Goal: Transaction & Acquisition: Purchase product/service

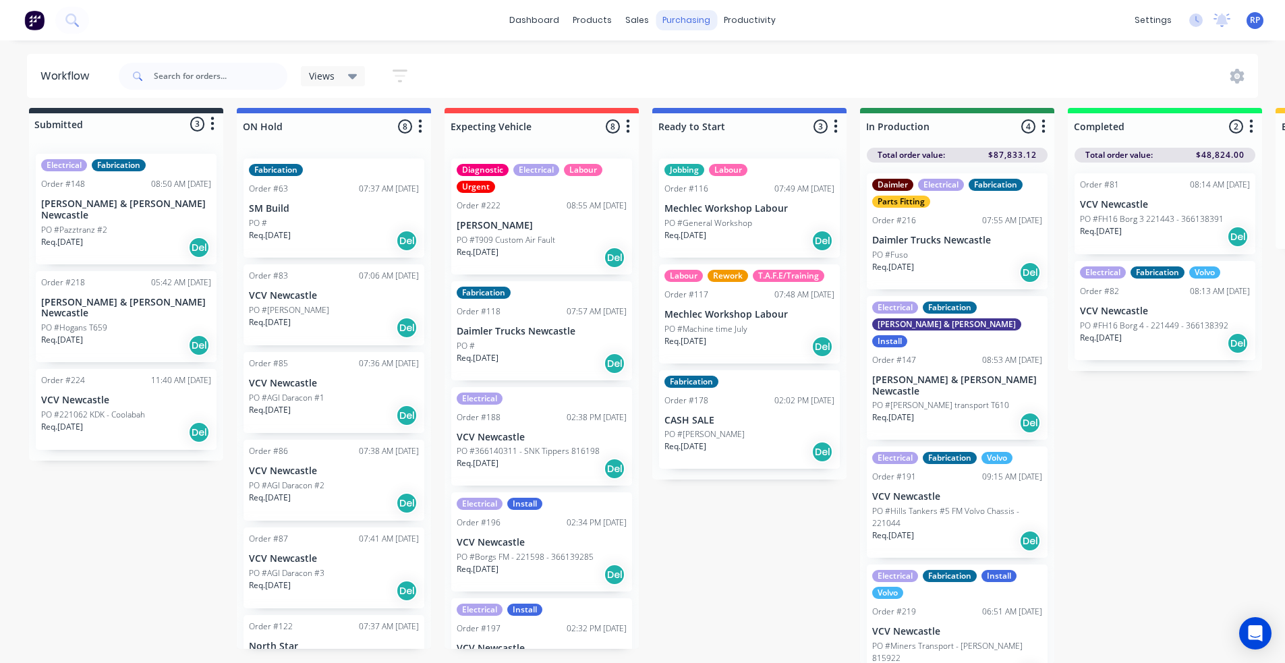
scroll to position [366, 0]
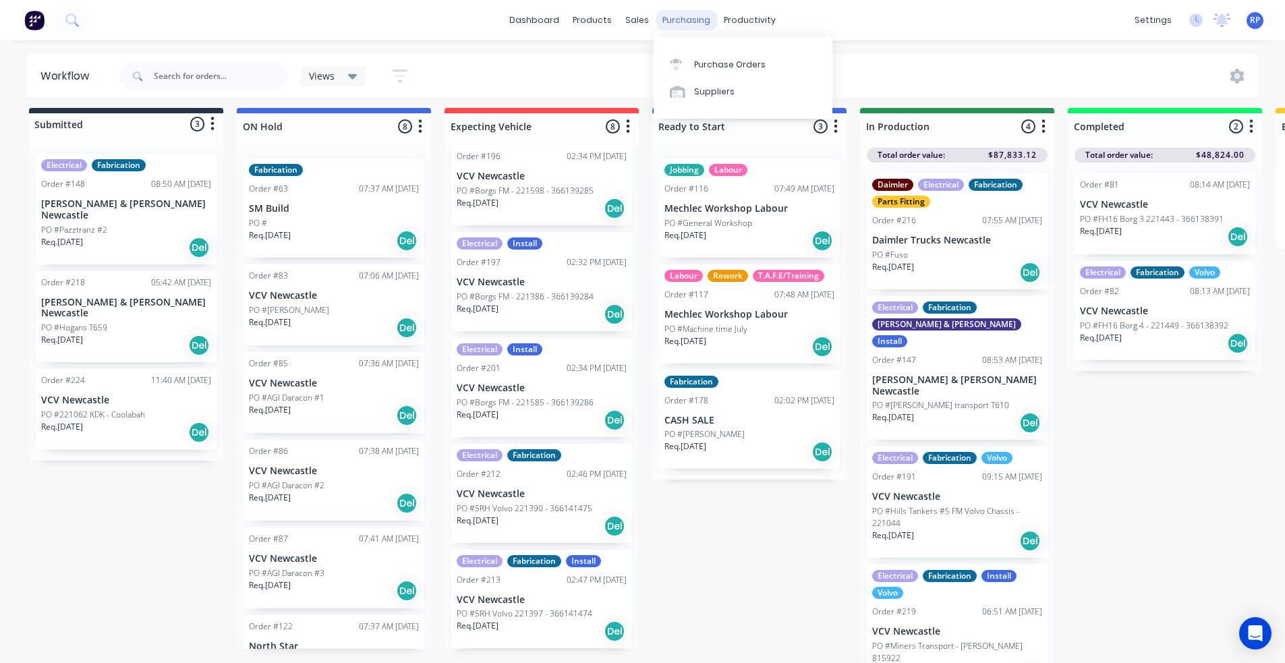
click at [679, 16] on div "purchasing" at bounding box center [686, 20] width 61 height 20
click at [703, 67] on div "Purchase Orders" at bounding box center [729, 65] width 71 height 12
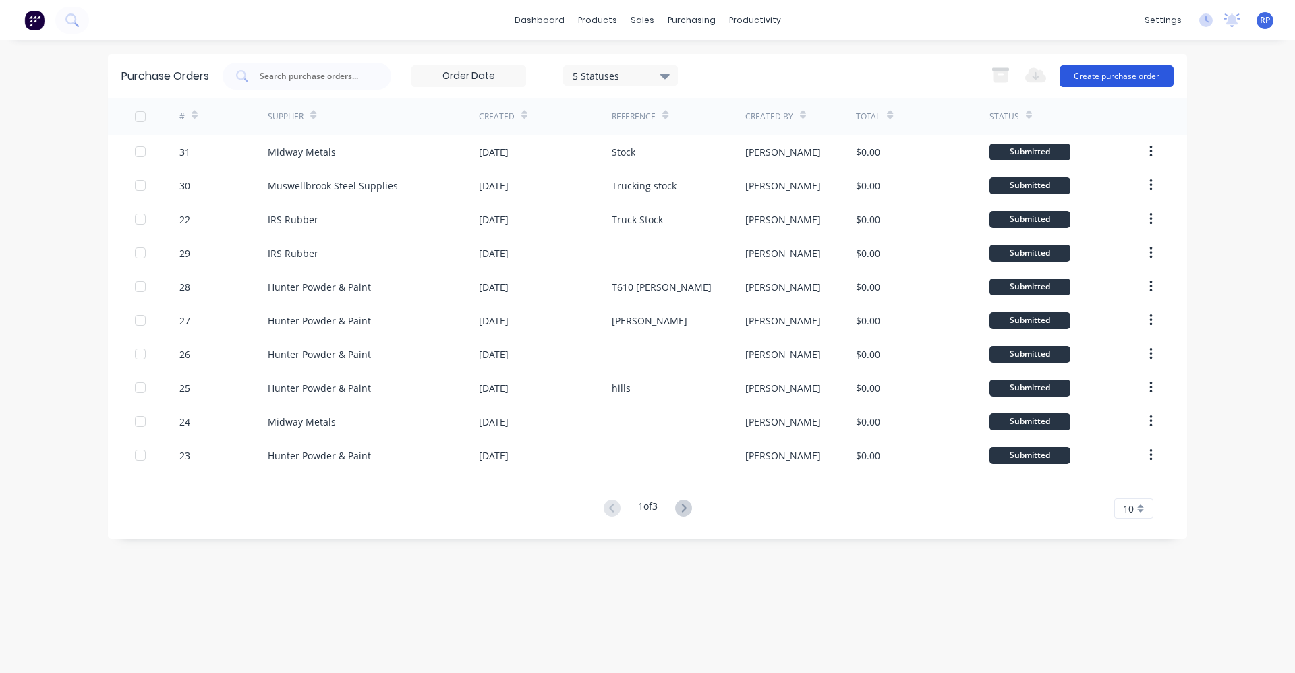
click at [1107, 87] on div "Export to Excel (XLSX) Create purchase order" at bounding box center [1079, 76] width 190 height 27
click at [1112, 76] on button "Create purchase order" at bounding box center [1117, 76] width 114 height 22
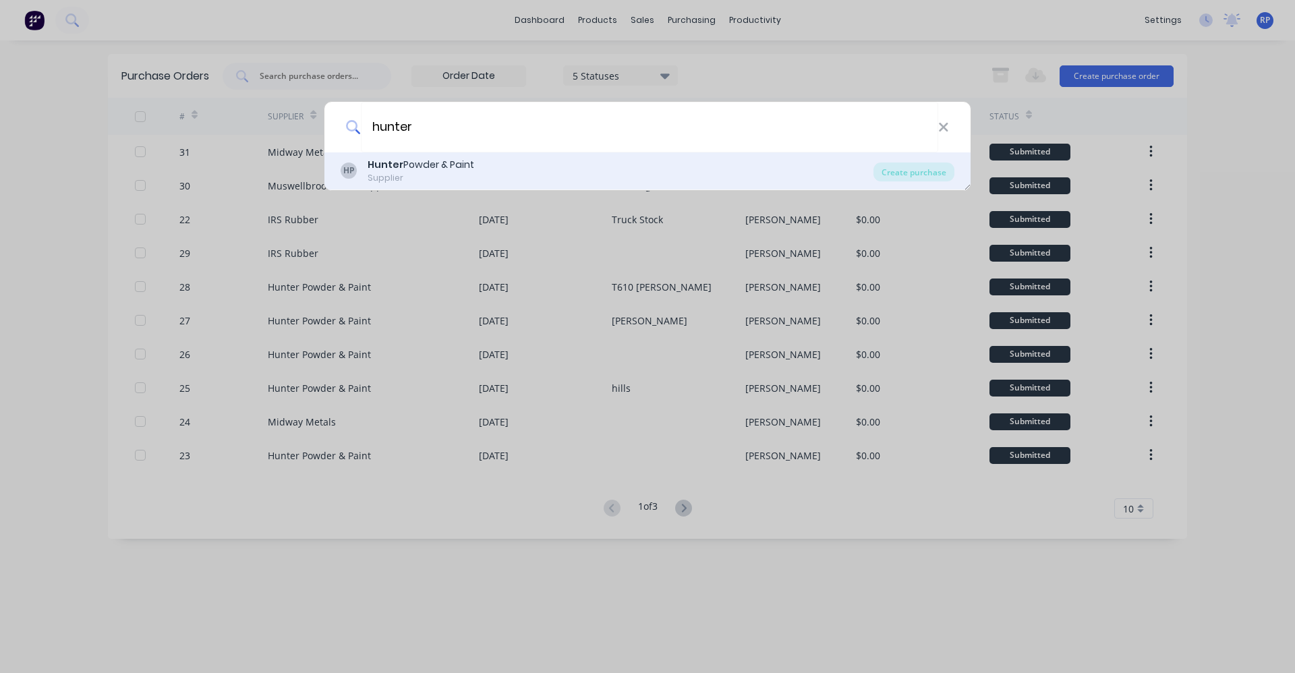
type input "hunter"
click at [370, 171] on div "Hunter Powder & Paint Supplier" at bounding box center [421, 171] width 107 height 26
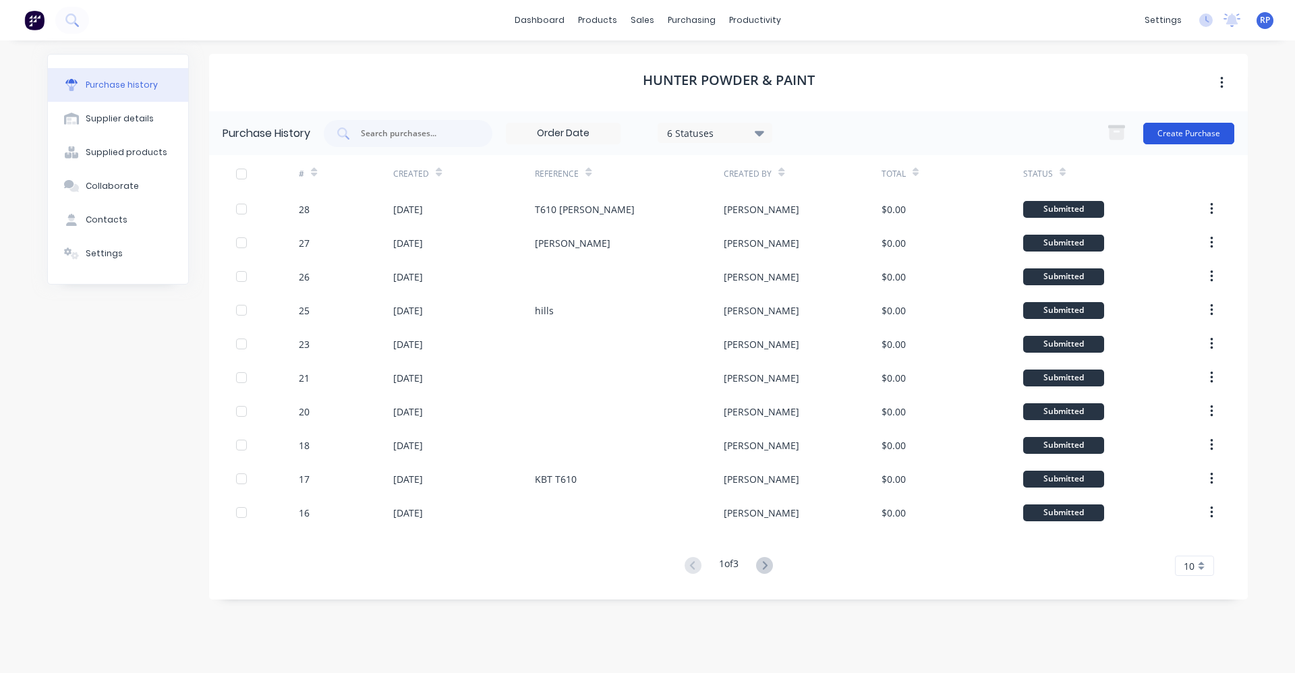
click at [1188, 129] on button "Create Purchase" at bounding box center [1188, 134] width 91 height 22
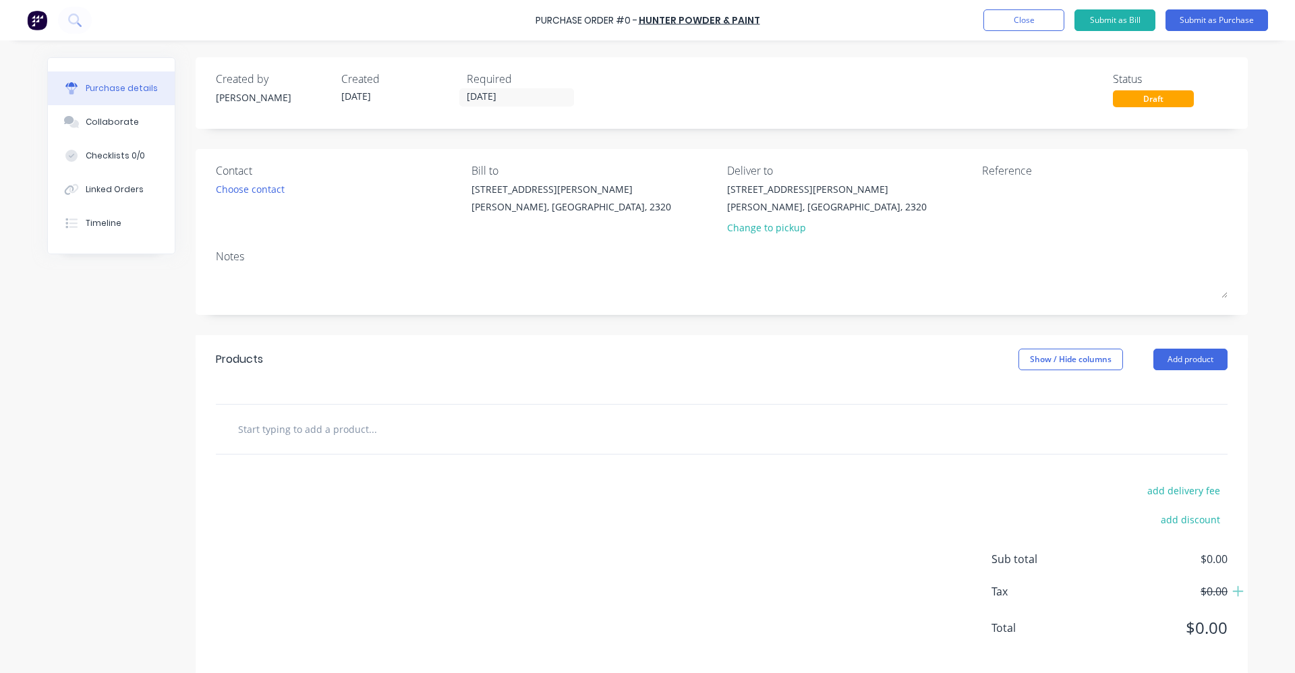
click at [372, 424] on input "text" at bounding box center [372, 428] width 270 height 27
click at [465, 462] on div "add delivery fee add discount Sub total $0.00 Tax $0.00 Total $0.00" at bounding box center [722, 566] width 1052 height 222
click at [457, 446] on div at bounding box center [722, 429] width 1012 height 49
click at [348, 435] on input "text" at bounding box center [372, 428] width 270 height 27
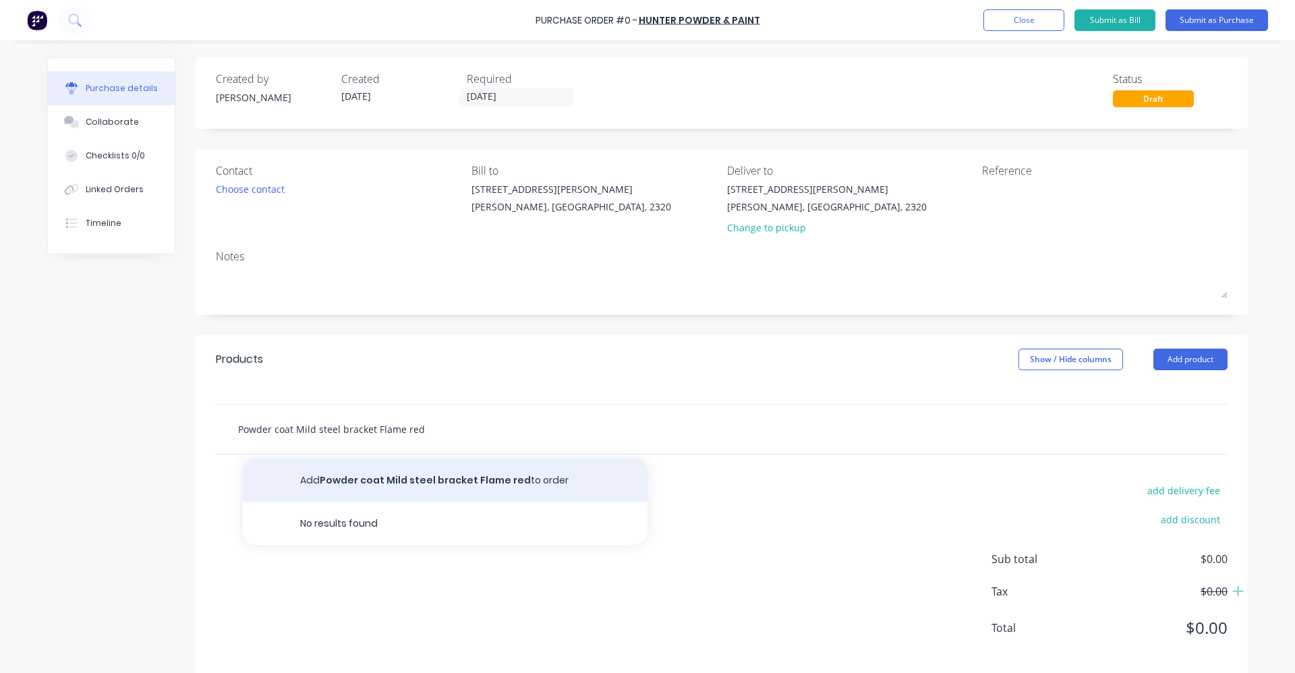
type input "Powder coat Mild steel bracket Flame red"
click at [401, 475] on button "Add Powder coat Mild steel bracket Flame red to order" at bounding box center [445, 480] width 405 height 43
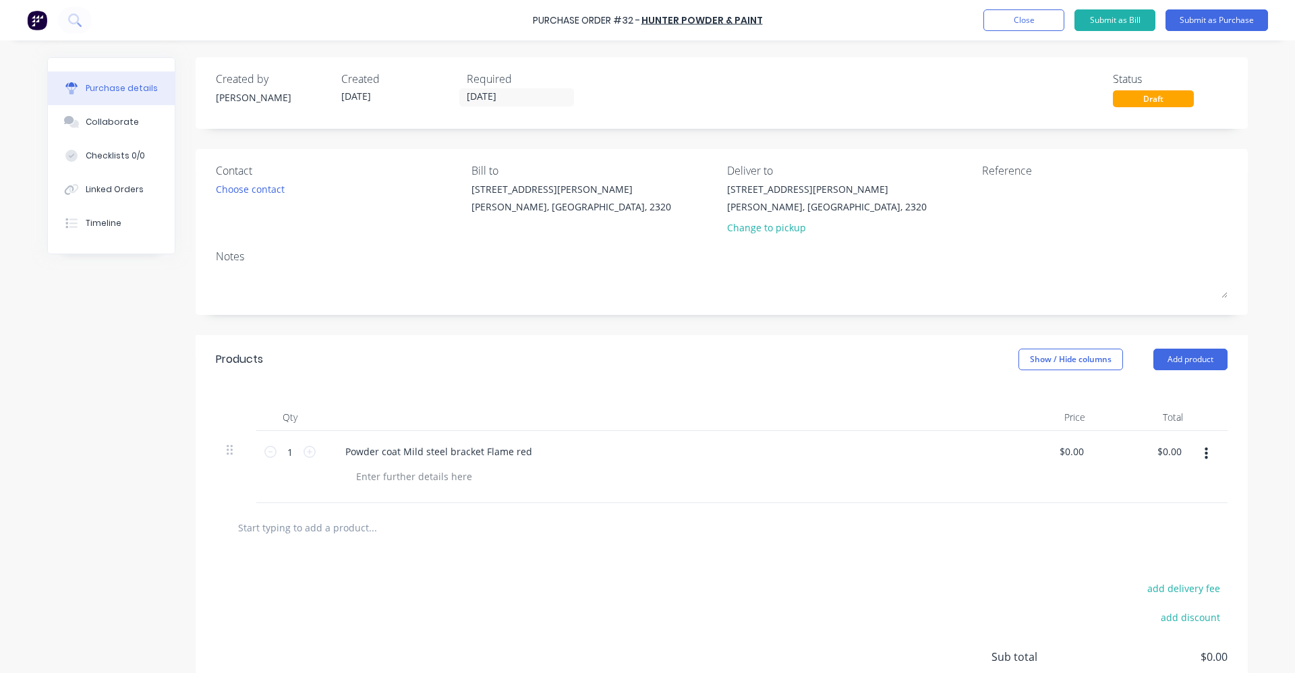
click at [351, 530] on input "text" at bounding box center [372, 527] width 270 height 27
click at [426, 527] on input "Powder coat ally plate silver brilliance" at bounding box center [372, 527] width 270 height 27
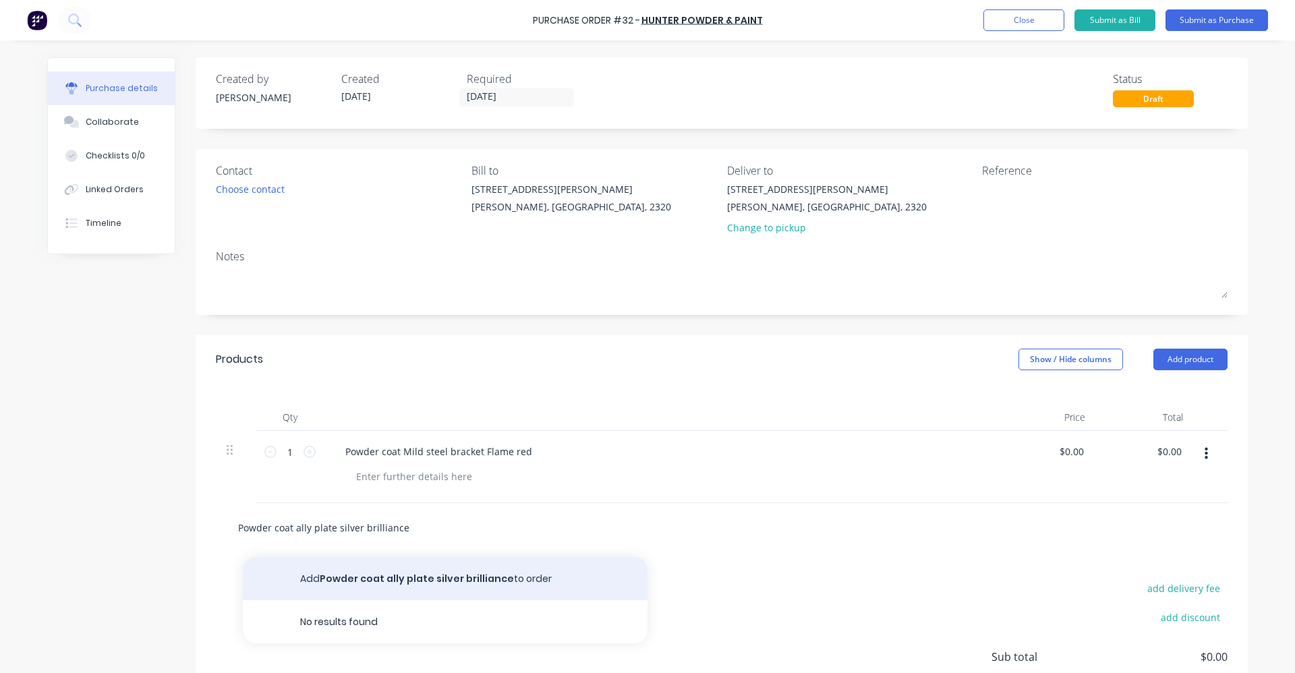
type input "Powder coat ally plate silver brilliance"
click at [428, 573] on button "Add Powder coat ally plate silver brilliance to order" at bounding box center [445, 578] width 405 height 43
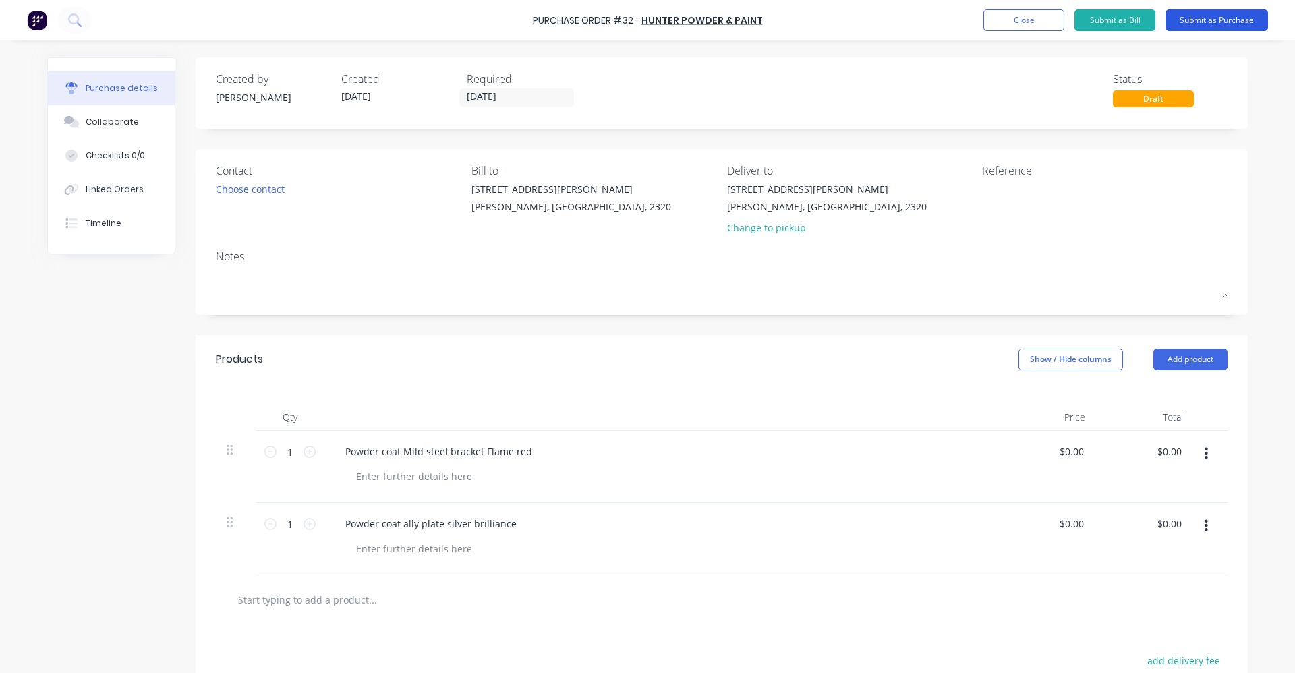
click at [1217, 26] on button "Submit as Purchase" at bounding box center [1216, 20] width 103 height 22
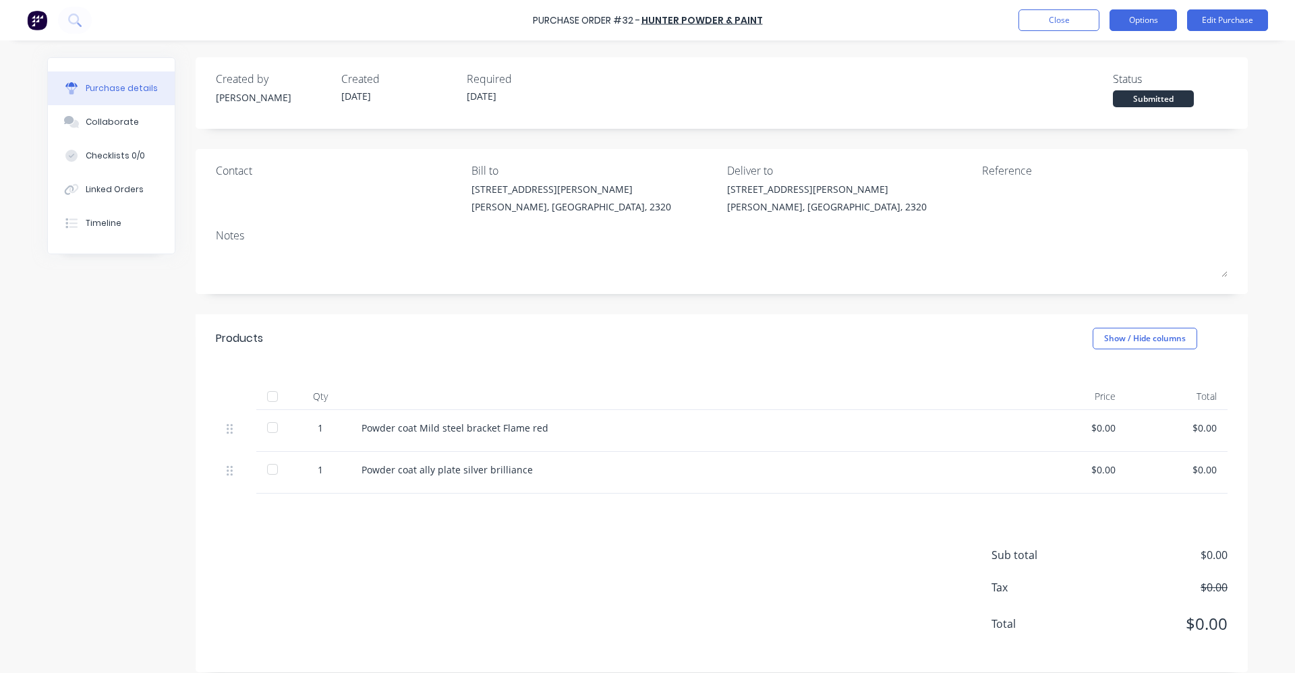
click at [1122, 27] on button "Options" at bounding box center [1143, 20] width 67 height 22
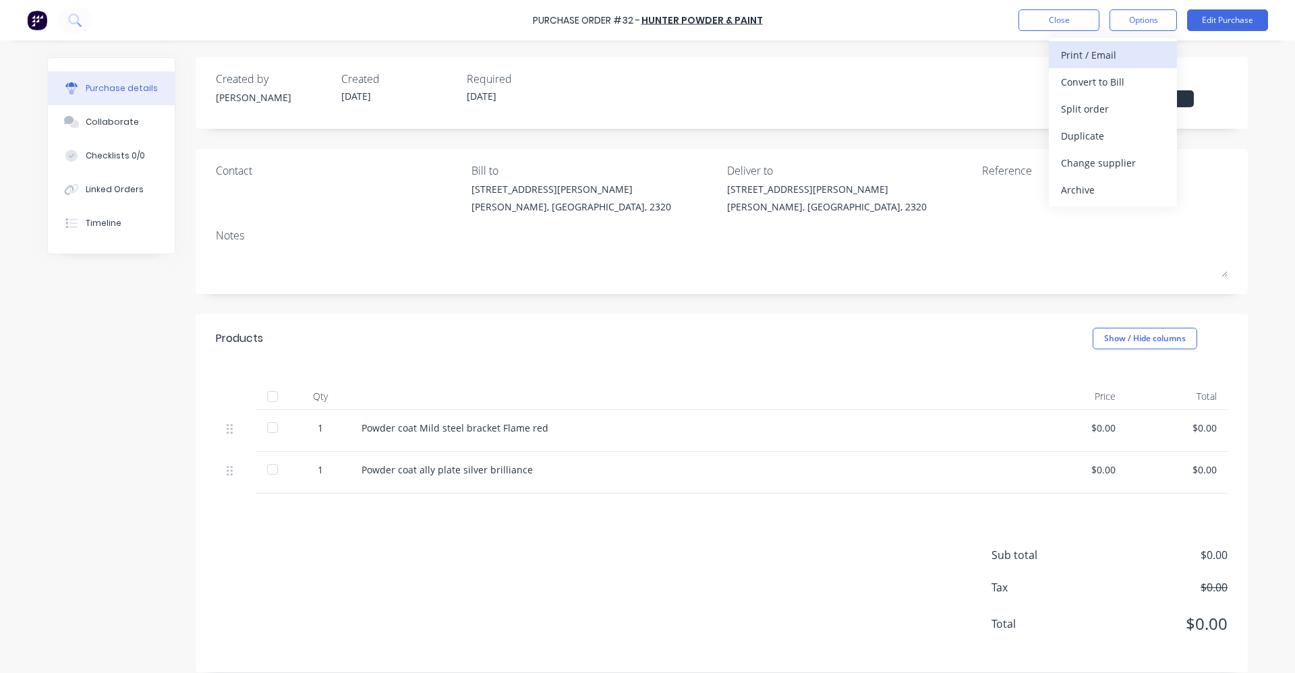
click at [1120, 65] on button "Print / Email" at bounding box center [1113, 54] width 128 height 27
click at [1128, 82] on div "With pricing" at bounding box center [1113, 82] width 104 height 20
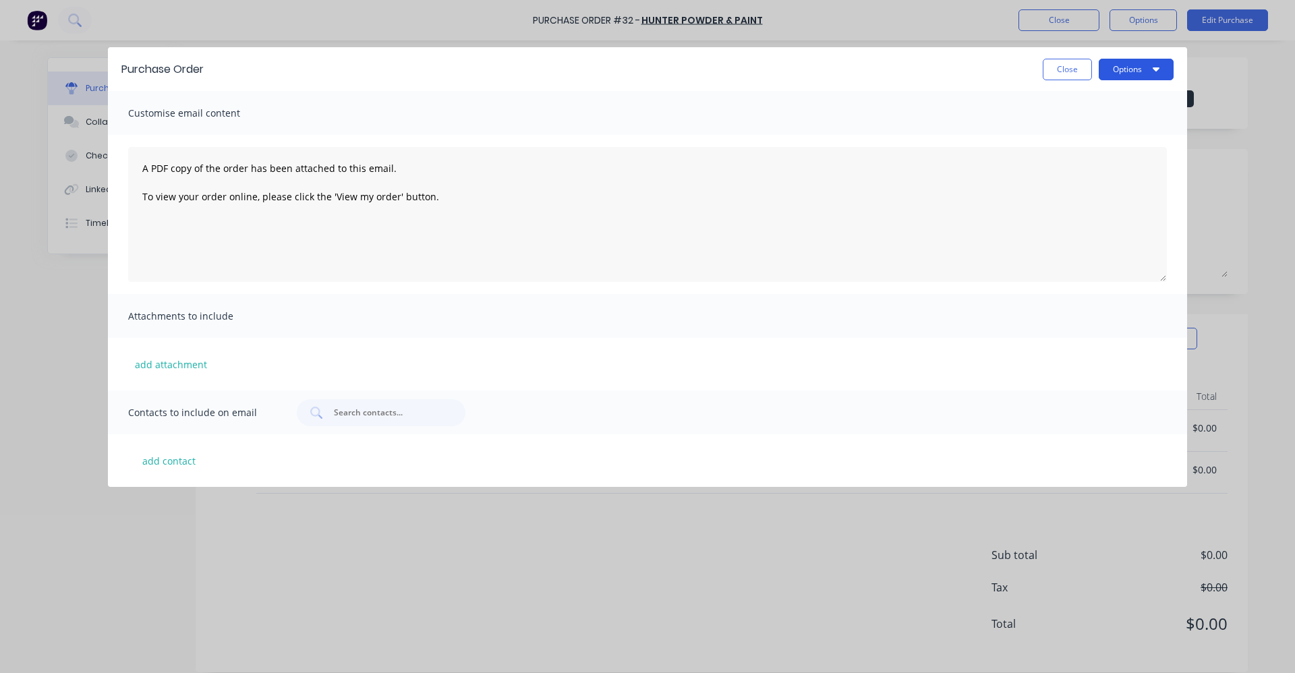
click at [1134, 72] on button "Options" at bounding box center [1136, 70] width 75 height 22
click at [1094, 107] on div "Print" at bounding box center [1110, 104] width 104 height 20
click at [1077, 67] on button "Close" at bounding box center [1067, 70] width 49 height 22
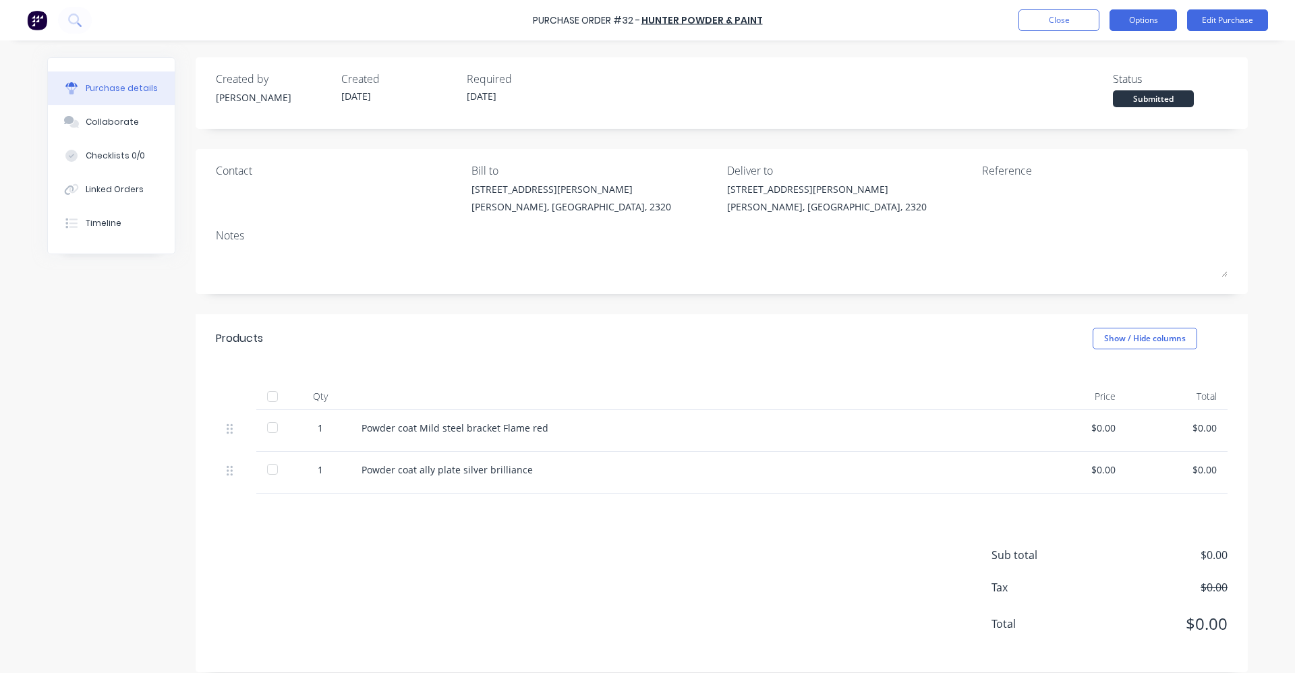
click at [1166, 24] on button "Options" at bounding box center [1143, 20] width 67 height 22
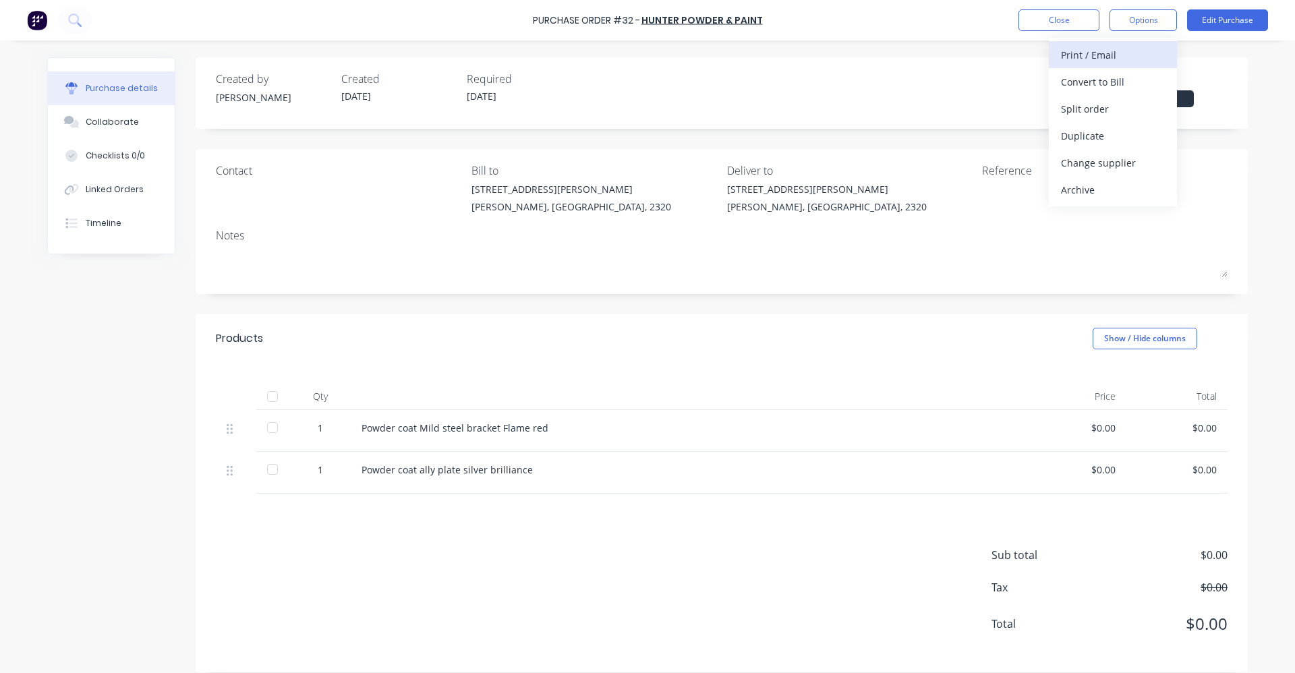
click at [1122, 59] on div "Print / Email" at bounding box center [1113, 55] width 104 height 20
click at [1124, 106] on div "Without pricing" at bounding box center [1113, 109] width 104 height 20
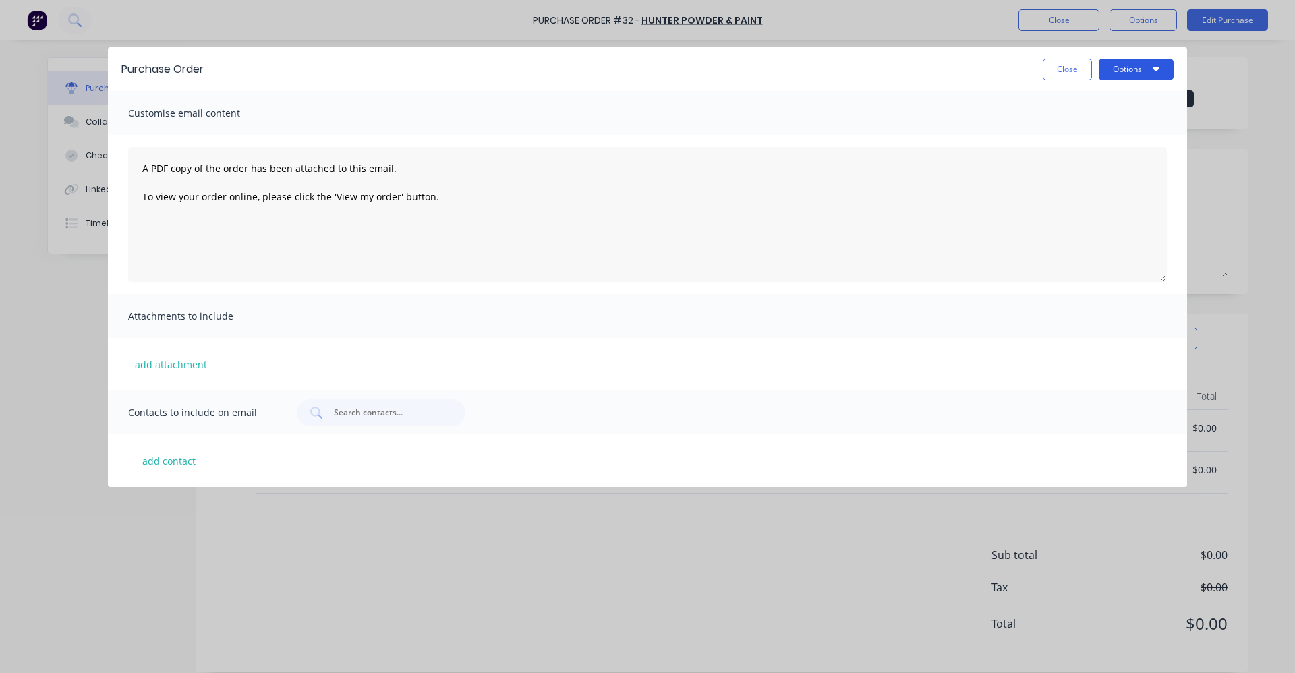
click at [1130, 71] on button "Options" at bounding box center [1136, 70] width 75 height 22
click at [1091, 109] on div "Print" at bounding box center [1110, 104] width 104 height 20
click at [1058, 74] on button "Close" at bounding box center [1067, 70] width 49 height 22
